Goal: Transaction & Acquisition: Purchase product/service

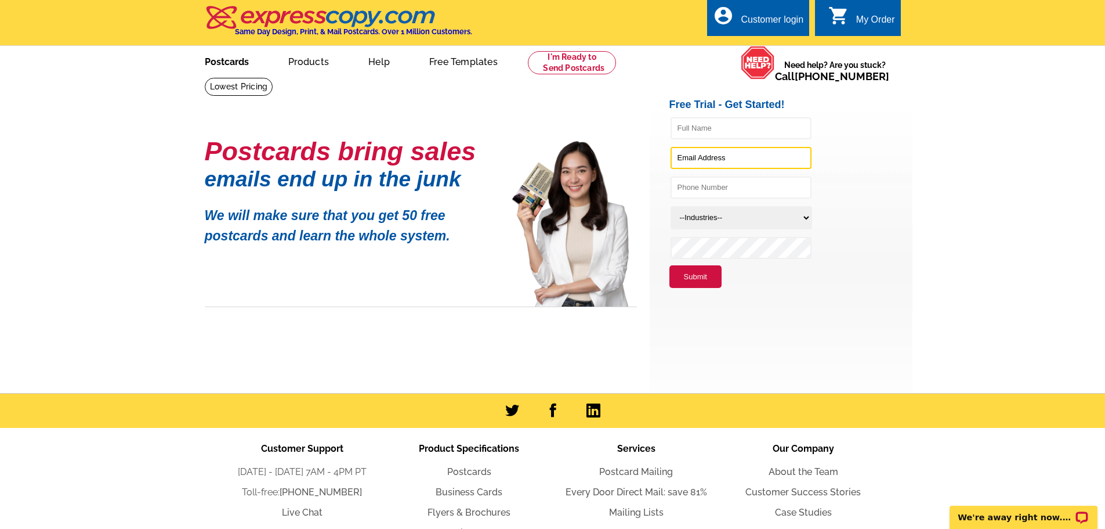
type input "[EMAIL_ADDRESS][DOMAIN_NAME]"
click at [237, 64] on link "Postcards" at bounding box center [226, 60] width 81 height 27
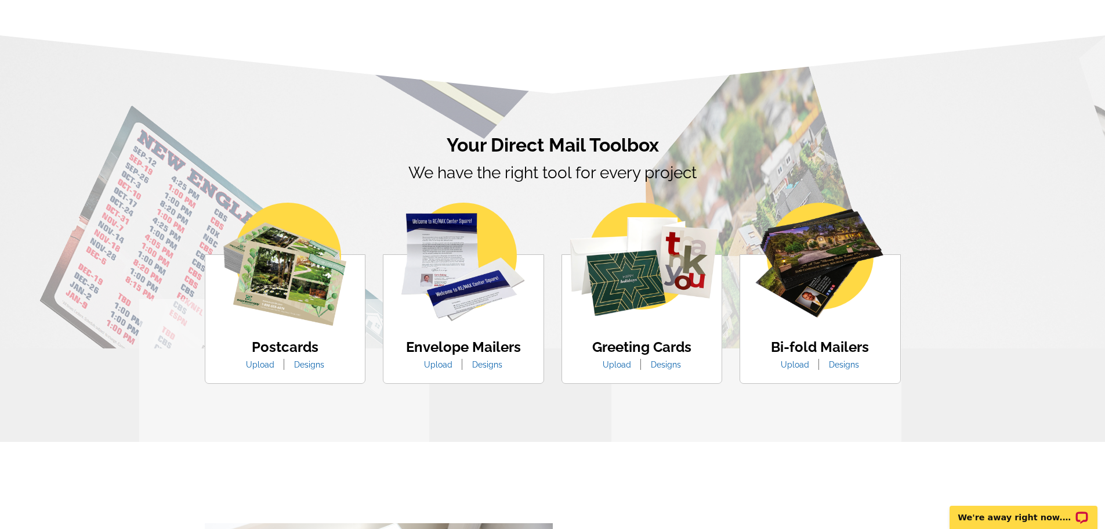
scroll to position [580, 0]
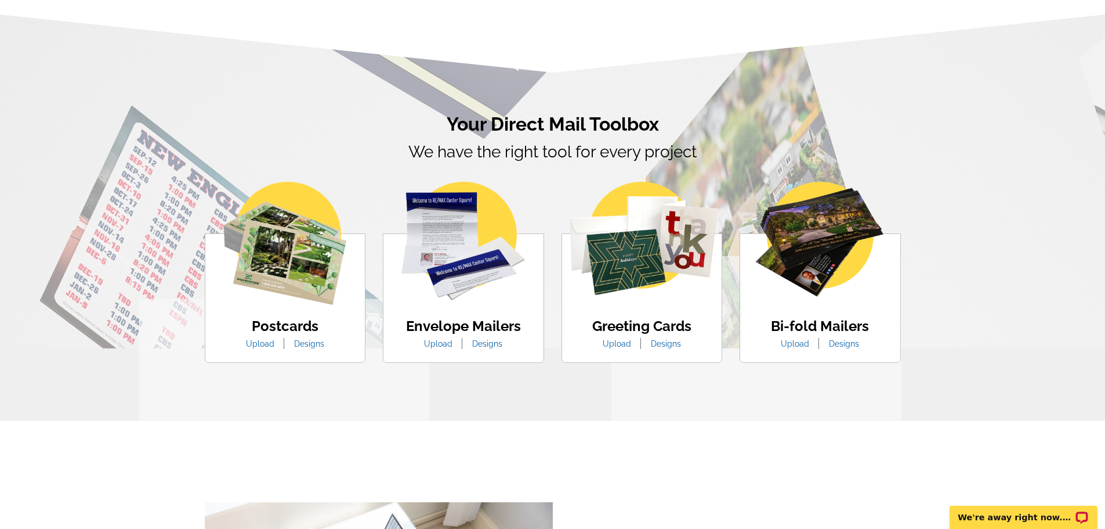
click at [259, 344] on link "Upload" at bounding box center [260, 343] width 46 height 9
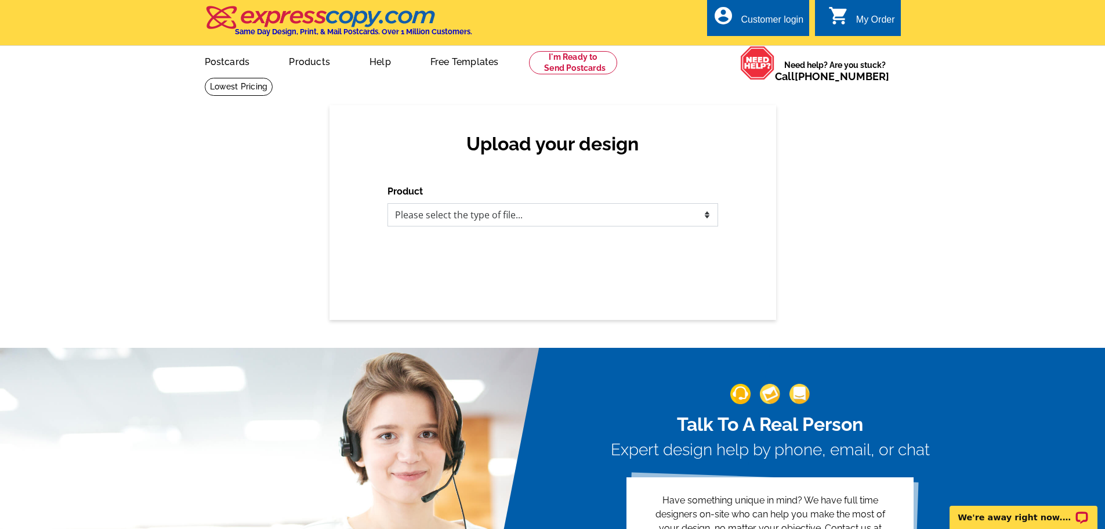
click at [433, 219] on select "Please select the type of file... Postcards Business Cards Letters and flyers G…" at bounding box center [553, 214] width 331 height 23
select select "1"
click at [388, 204] on select "Please select the type of file... Postcards Business Cards Letters and flyers G…" at bounding box center [553, 214] width 331 height 23
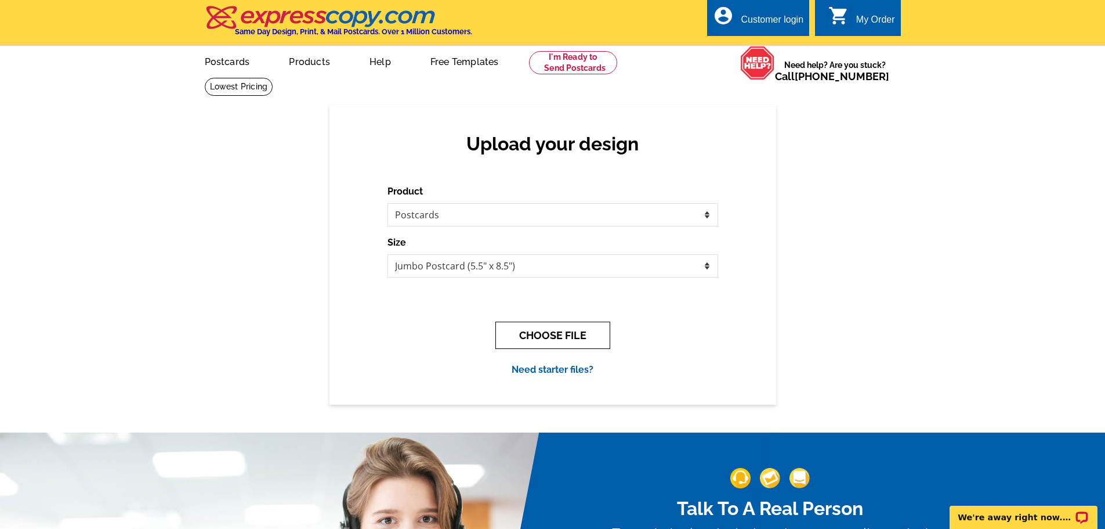
click at [557, 341] on button "CHOOSE FILE" at bounding box center [553, 334] width 115 height 27
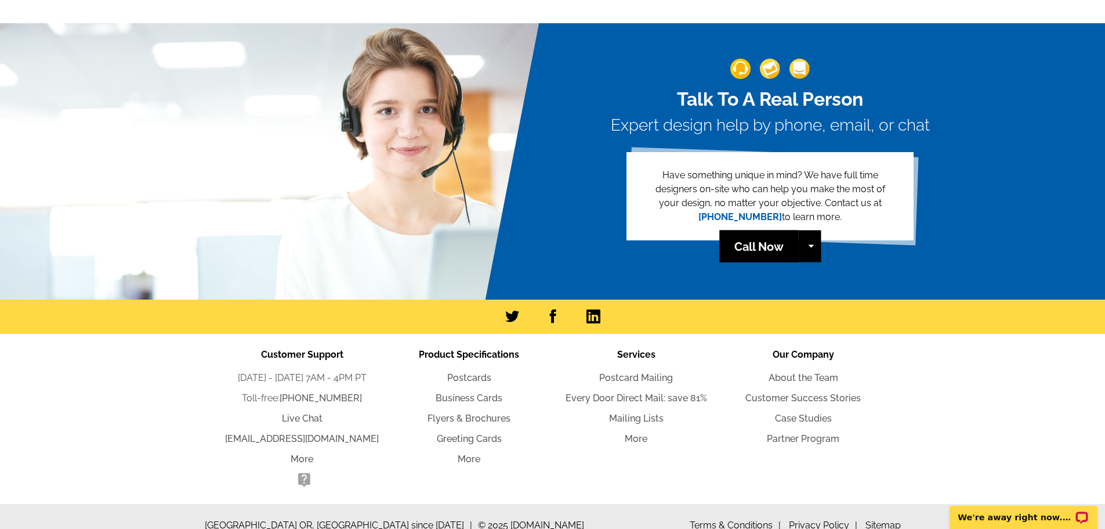
scroll to position [444, 0]
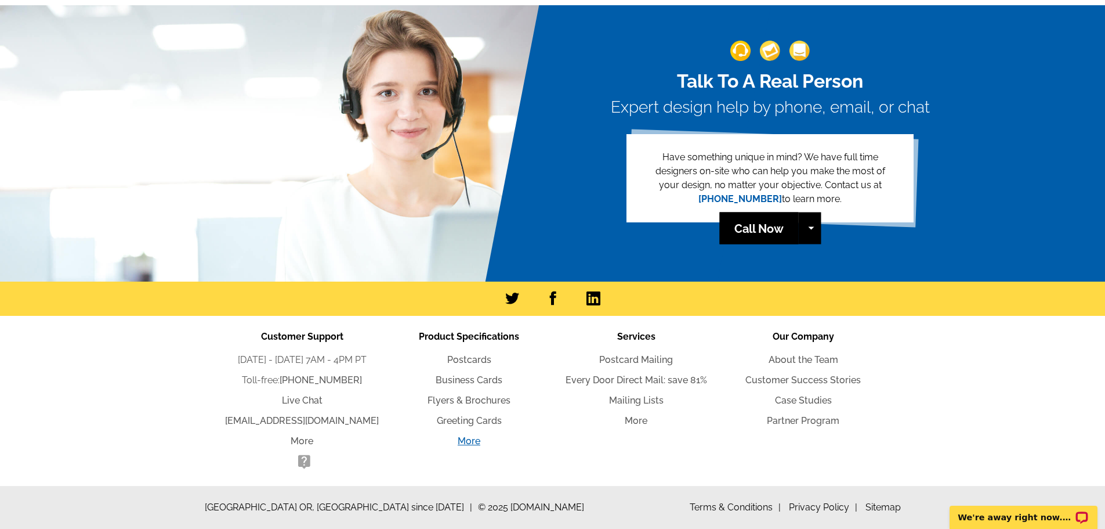
click at [467, 442] on link "More" at bounding box center [469, 440] width 23 height 11
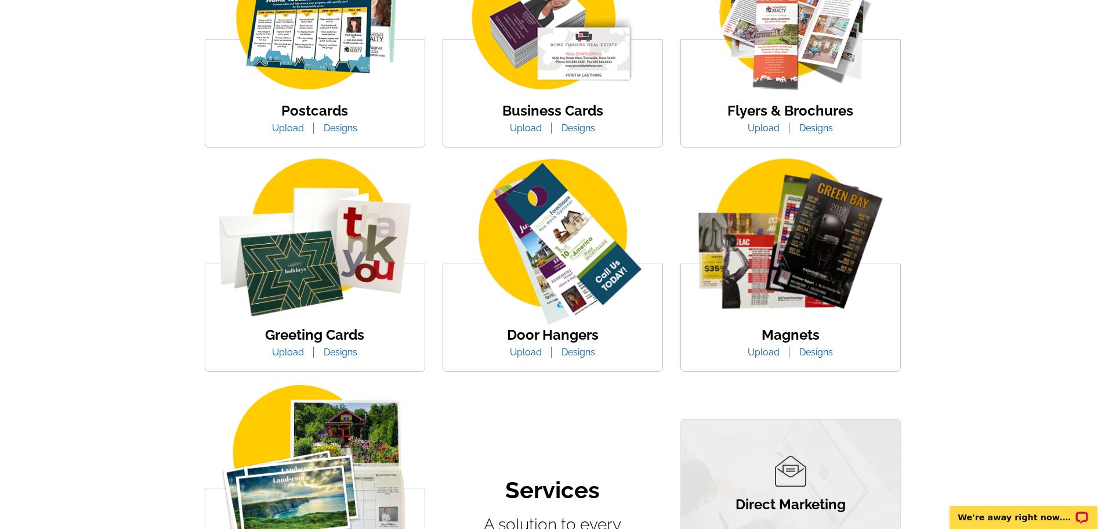
click at [304, 115] on link "Postcards" at bounding box center [314, 110] width 67 height 17
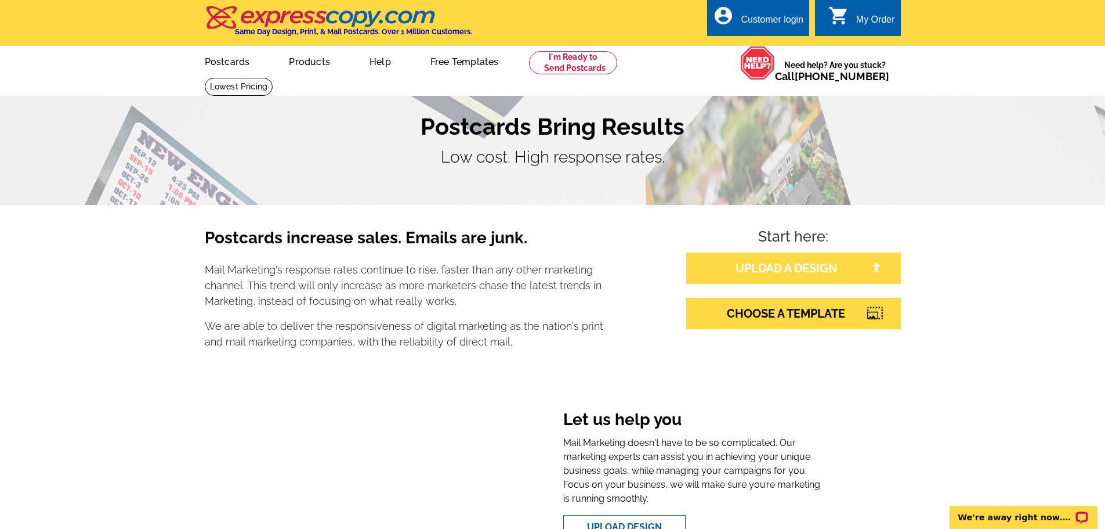
click at [805, 266] on link "UPLOAD A DESIGN" at bounding box center [793, 267] width 215 height 31
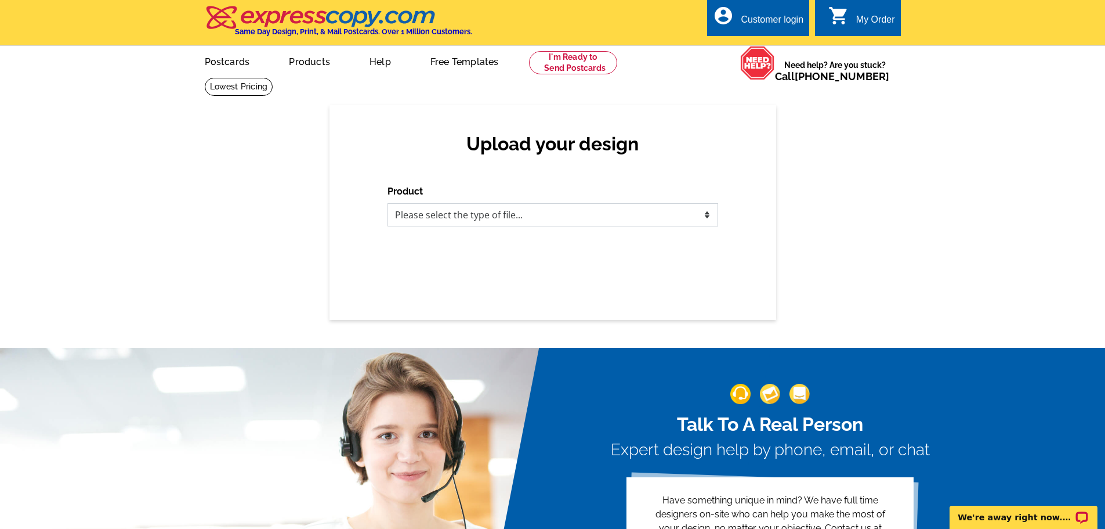
click at [597, 211] on select "Please select the type of file... Postcards Business Cards Letters and flyers G…" at bounding box center [553, 214] width 331 height 23
select select "1"
click at [388, 204] on select "Please select the type of file... Postcards Business Cards Letters and flyers G…" at bounding box center [553, 214] width 331 height 23
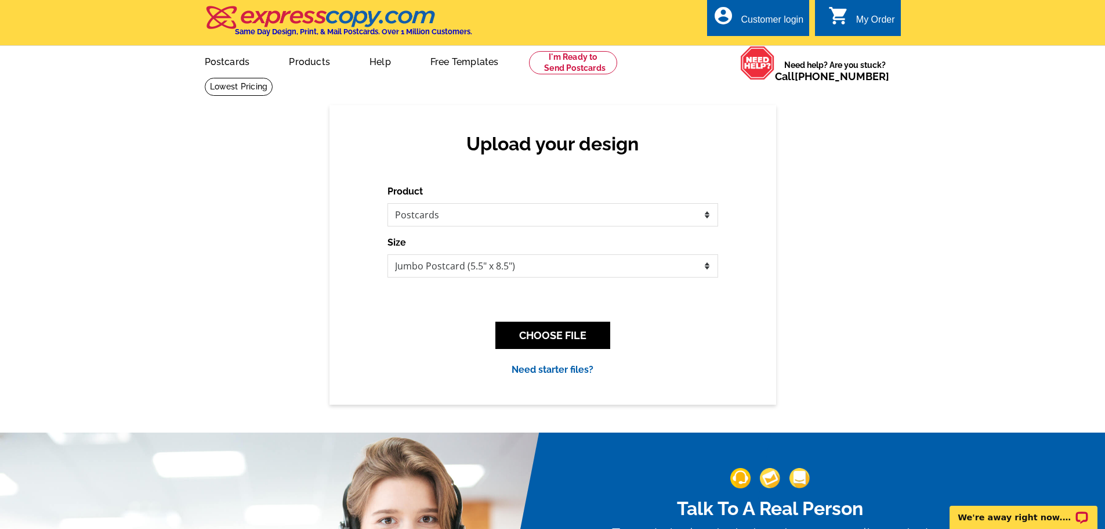
click at [558, 370] on link "Need starter files?" at bounding box center [553, 369] width 82 height 11
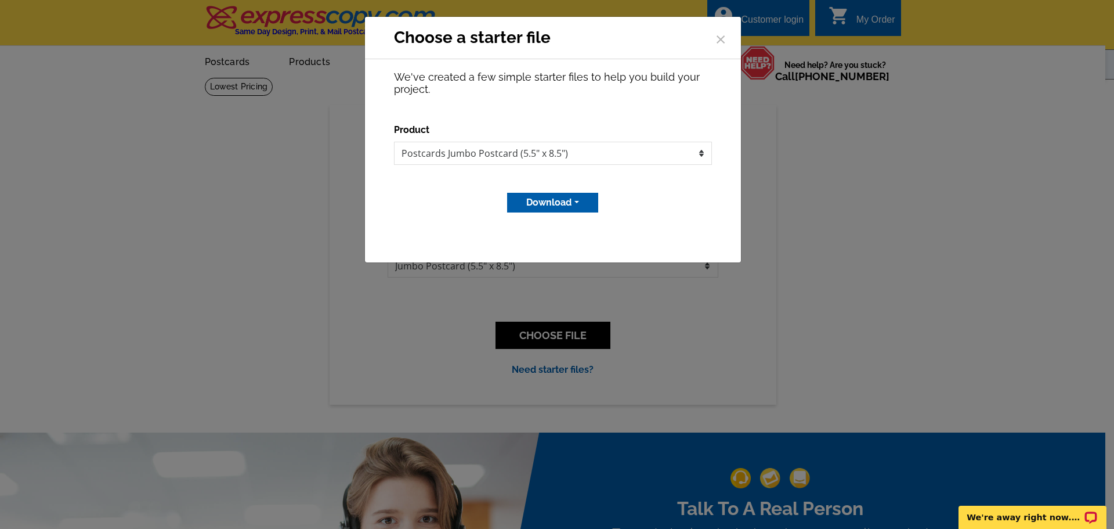
click at [555, 203] on button "Download" at bounding box center [552, 203] width 91 height 20
click at [547, 226] on link "MS Publisher file" at bounding box center [552, 227] width 92 height 17
